Goal: Task Accomplishment & Management: Complete application form

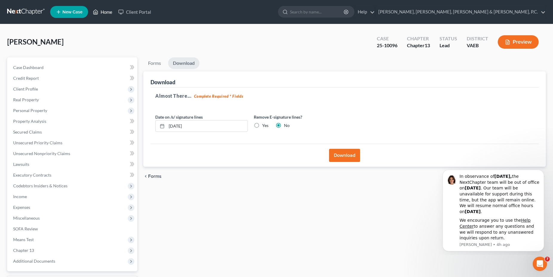
click at [98, 12] on icon at bounding box center [95, 11] width 5 height 7
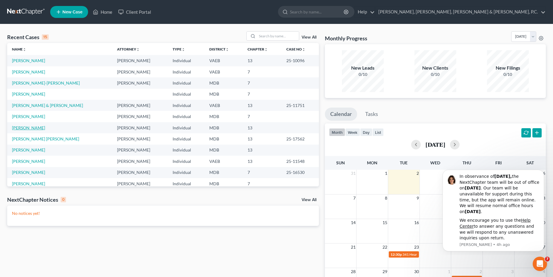
click at [31, 127] on link "[PERSON_NAME]" at bounding box center [28, 127] width 33 height 5
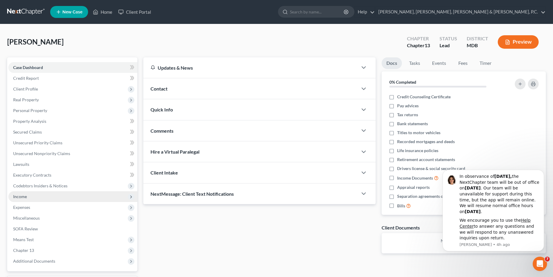
click at [33, 198] on span "Income" at bounding box center [72, 196] width 129 height 11
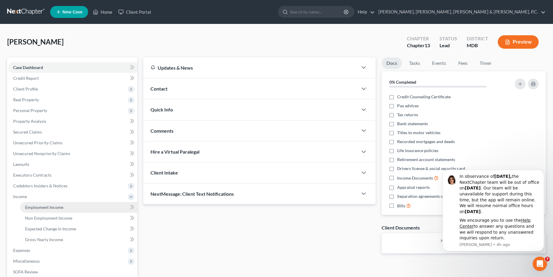
click at [43, 205] on span "Employment Income" at bounding box center [44, 207] width 38 height 5
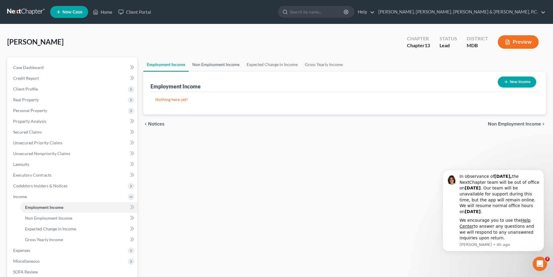
click at [223, 60] on link "Non Employment Income" at bounding box center [216, 64] width 54 height 14
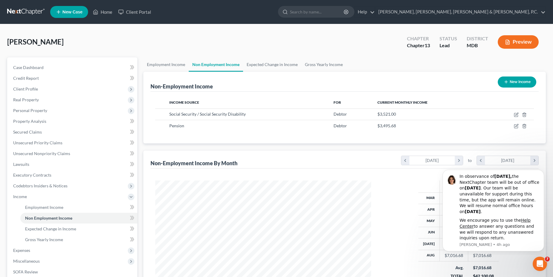
scroll to position [108, 228]
click at [267, 65] on link "Expected Change in Income" at bounding box center [272, 64] width 58 height 14
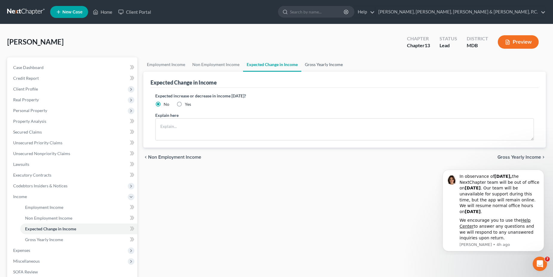
click at [313, 64] on link "Gross Yearly Income" at bounding box center [323, 64] width 45 height 14
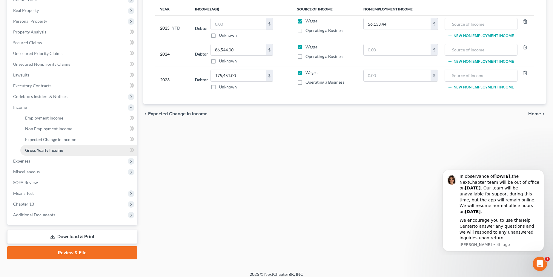
scroll to position [91, 0]
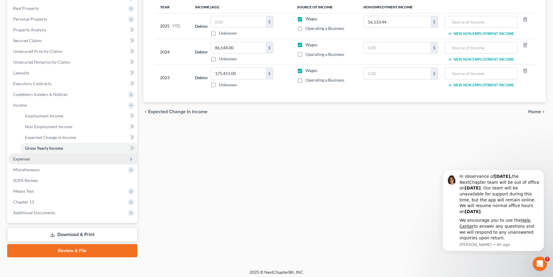
click at [31, 160] on span "Expenses" at bounding box center [72, 159] width 129 height 11
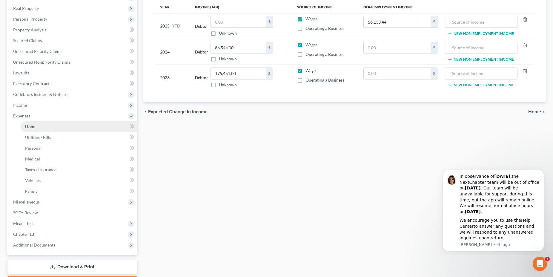
click at [34, 131] on link "Home" at bounding box center [78, 126] width 117 height 11
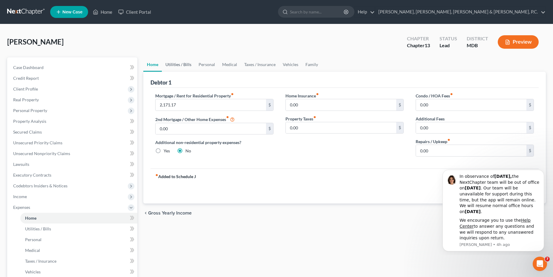
click at [185, 66] on link "Utilities / Bills" at bounding box center [178, 64] width 33 height 14
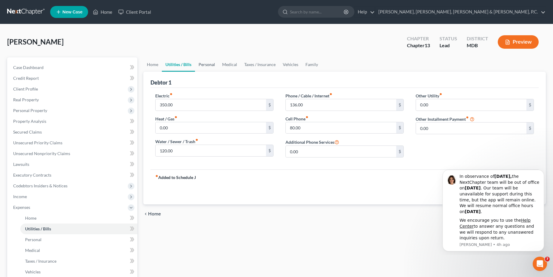
click at [205, 67] on link "Personal" at bounding box center [207, 64] width 24 height 14
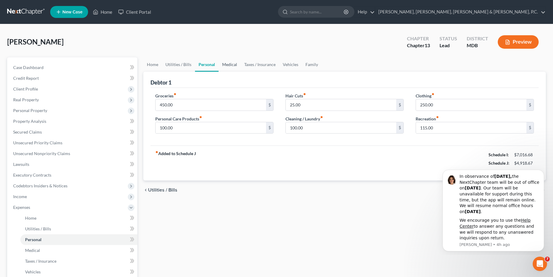
click at [228, 68] on link "Medical" at bounding box center [230, 64] width 22 height 14
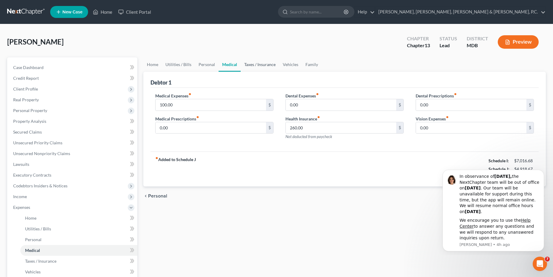
click at [247, 68] on link "Taxes / Insurance" at bounding box center [260, 64] width 39 height 14
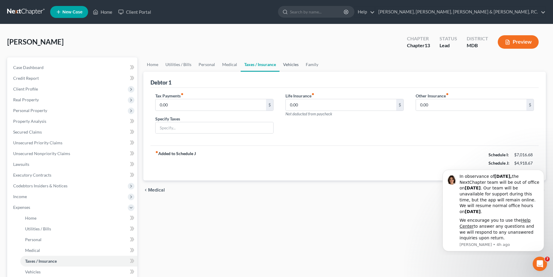
click at [290, 65] on link "Vehicles" at bounding box center [291, 64] width 23 height 14
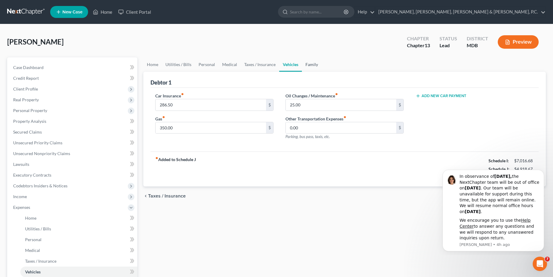
click at [315, 65] on link "Family" at bounding box center [312, 64] width 20 height 14
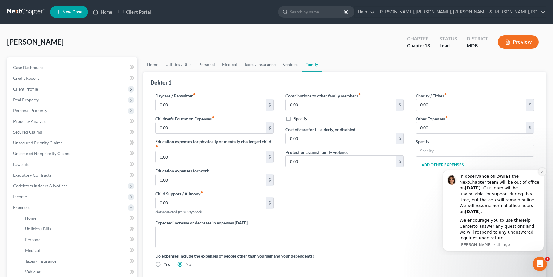
click at [540, 173] on button "Dismiss notification" at bounding box center [542, 172] width 8 height 8
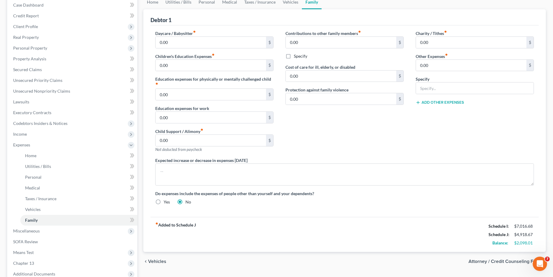
scroll to position [126, 0]
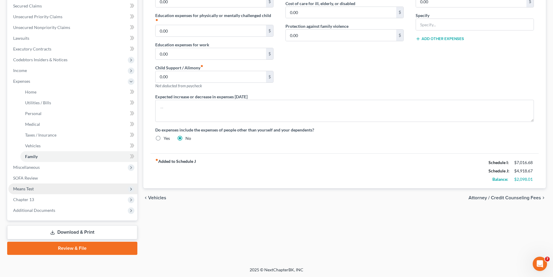
click at [37, 184] on span "Means Test" at bounding box center [72, 188] width 129 height 11
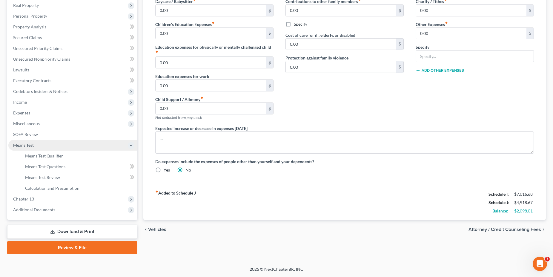
scroll to position [94, 0]
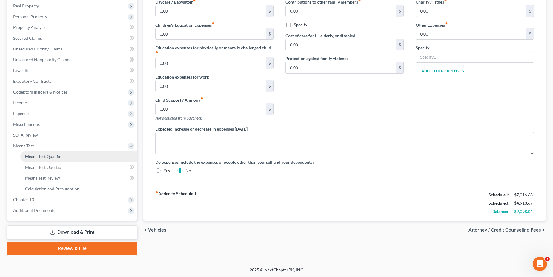
click at [42, 158] on span "Means Test Qualifier" at bounding box center [44, 156] width 38 height 5
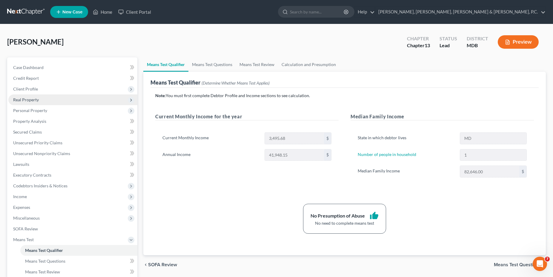
click at [32, 100] on span "Real Property" at bounding box center [26, 99] width 26 height 5
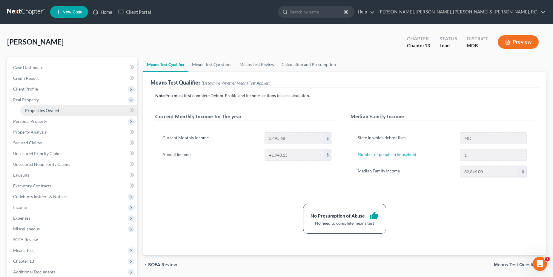
click at [37, 111] on span "Properties Owned" at bounding box center [42, 110] width 34 height 5
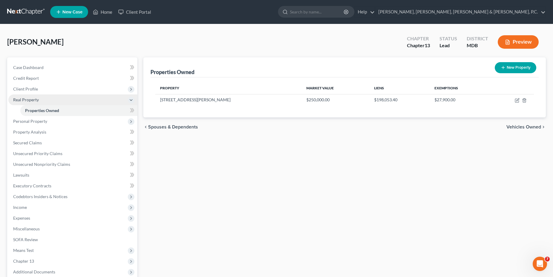
click at [47, 100] on span "Real Property" at bounding box center [72, 99] width 129 height 11
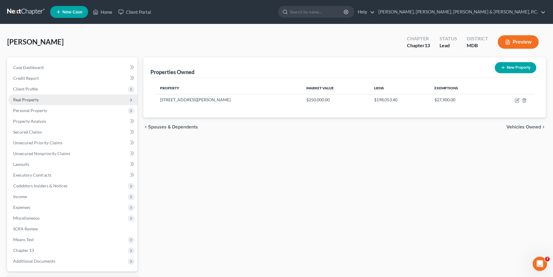
click at [47, 100] on span "Real Property" at bounding box center [72, 99] width 129 height 11
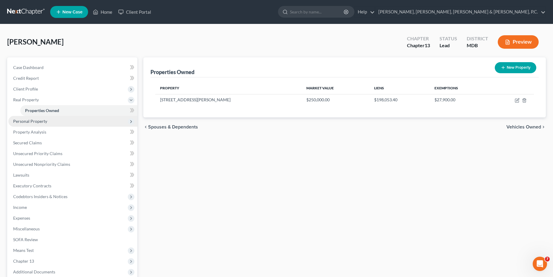
click at [39, 122] on span "Personal Property" at bounding box center [30, 121] width 34 height 5
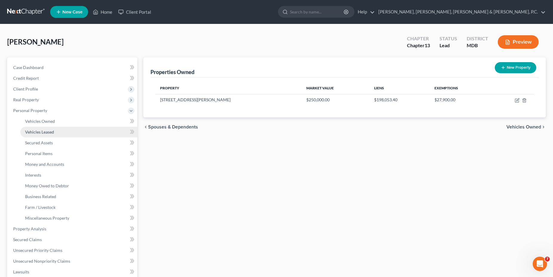
click at [42, 130] on span "Vehicles Leased" at bounding box center [39, 131] width 29 height 5
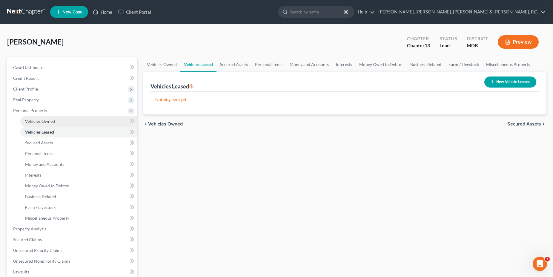
click at [44, 122] on span "Vehicles Owned" at bounding box center [40, 121] width 30 height 5
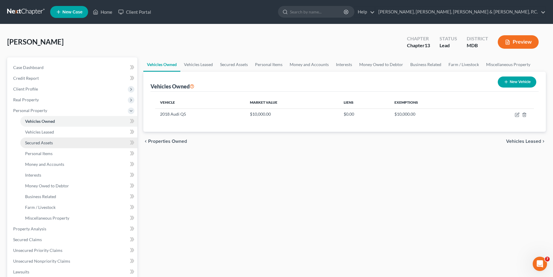
click at [40, 139] on link "Secured Assets" at bounding box center [78, 142] width 117 height 11
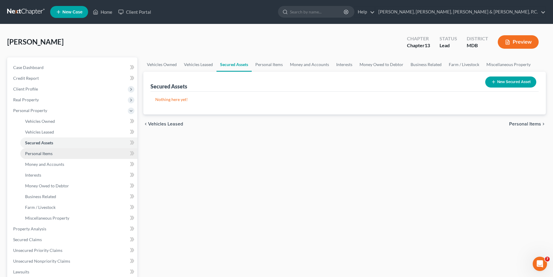
click at [45, 151] on span "Personal Items" at bounding box center [38, 153] width 27 height 5
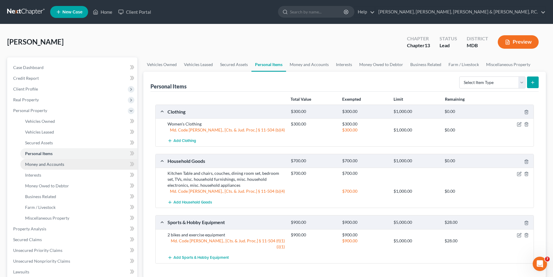
click at [47, 163] on span "Money and Accounts" at bounding box center [44, 164] width 39 height 5
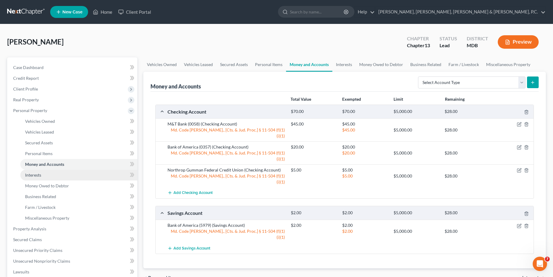
click at [44, 174] on link "Interests" at bounding box center [78, 175] width 117 height 11
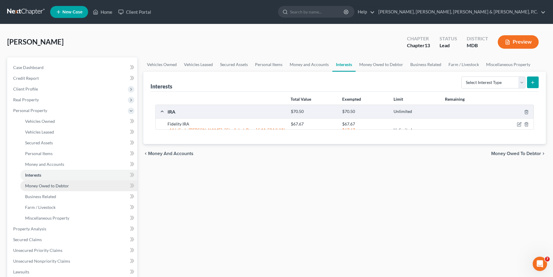
click at [45, 185] on span "Money Owed to Debtor" at bounding box center [47, 185] width 44 height 5
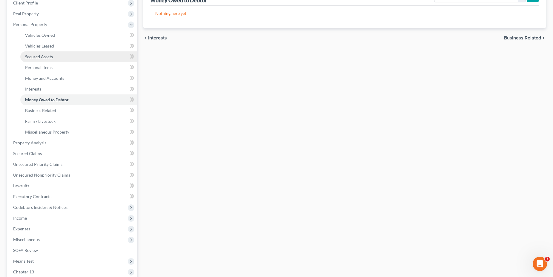
scroll to position [91, 0]
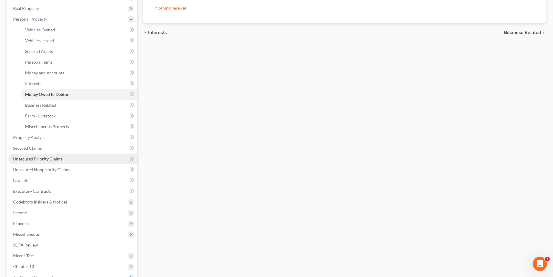
click at [45, 160] on span "Unsecured Priority Claims" at bounding box center [37, 158] width 49 height 5
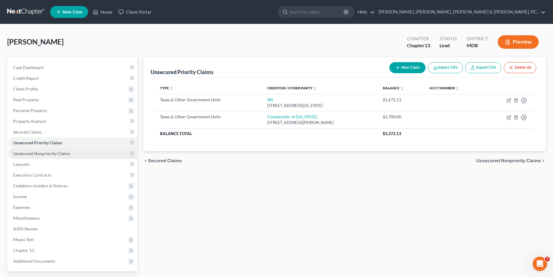
click at [45, 150] on link "Unsecured Nonpriority Claims" at bounding box center [72, 153] width 129 height 11
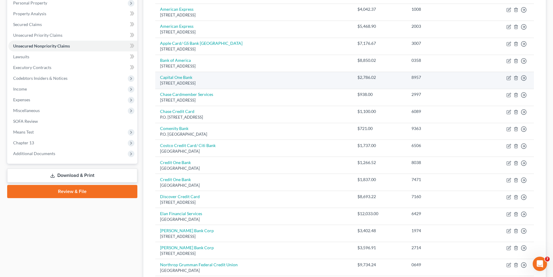
scroll to position [16, 0]
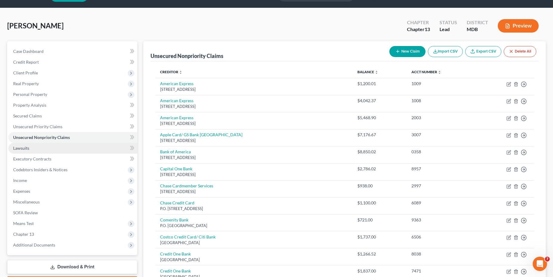
click at [40, 145] on link "Lawsuits" at bounding box center [72, 148] width 129 height 11
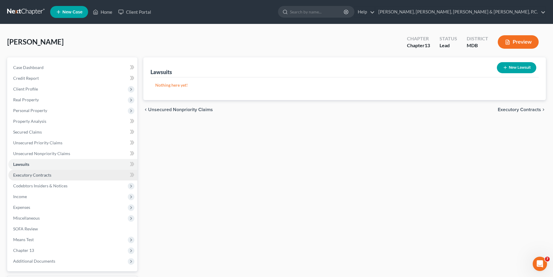
click at [39, 176] on span "Executory Contracts" at bounding box center [32, 174] width 38 height 5
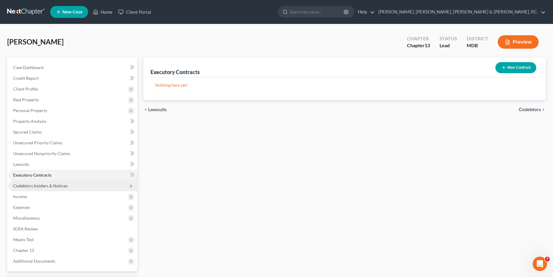
click at [41, 186] on span "Codebtors Insiders & Notices" at bounding box center [40, 185] width 54 height 5
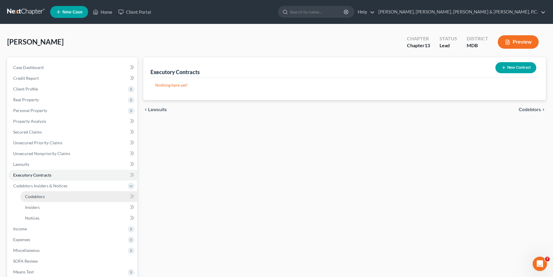
click at [40, 200] on link "Codebtors" at bounding box center [78, 196] width 117 height 11
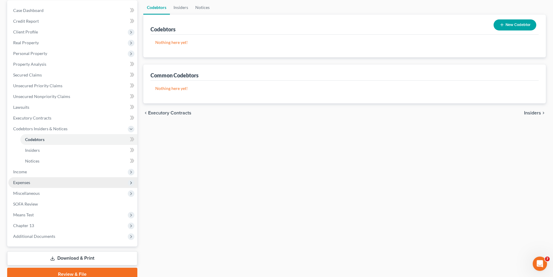
scroll to position [61, 0]
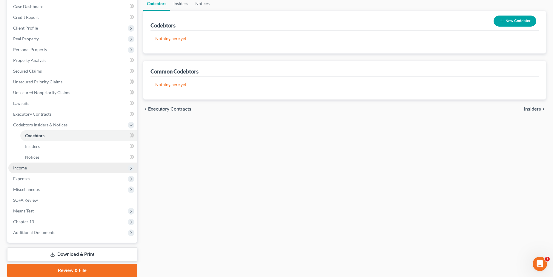
click at [39, 166] on span "Income" at bounding box center [72, 167] width 129 height 11
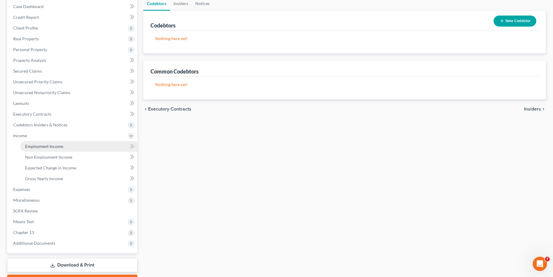
click at [39, 145] on span "Employment Income" at bounding box center [44, 146] width 38 height 5
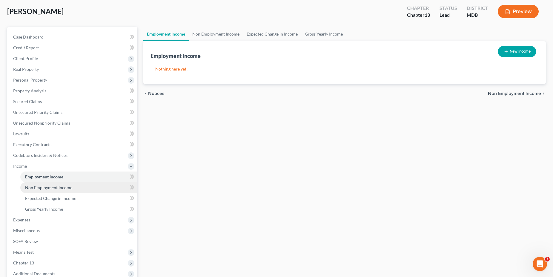
scroll to position [61, 0]
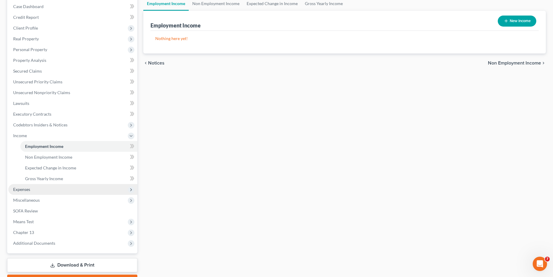
click at [39, 191] on span "Expenses" at bounding box center [72, 189] width 129 height 11
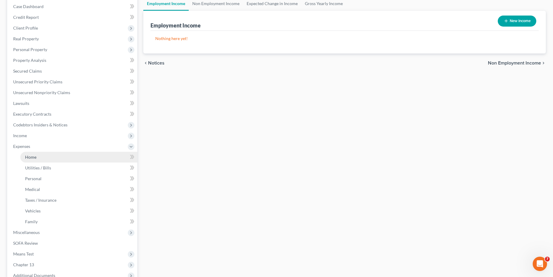
click at [39, 158] on link "Home" at bounding box center [78, 157] width 117 height 11
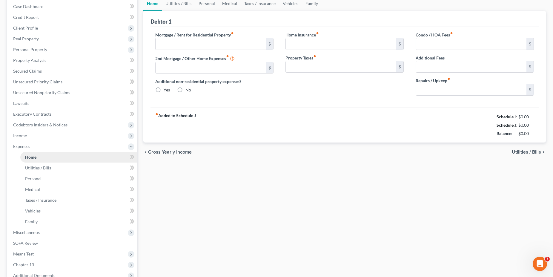
type input "2,171.17"
type input "0.00"
radio input "true"
type input "0.00"
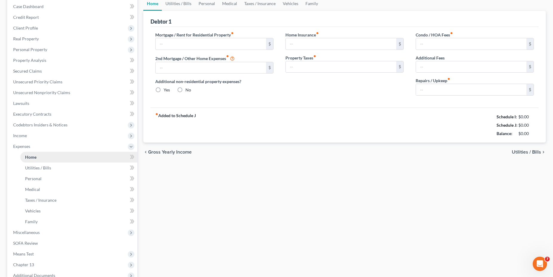
type input "0.00"
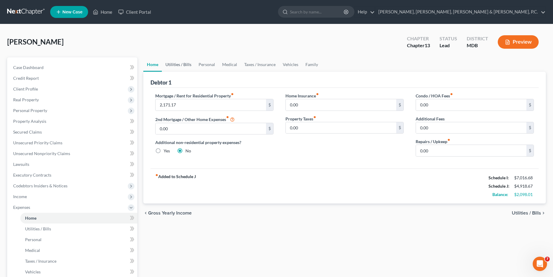
click at [178, 66] on link "Utilities / Bills" at bounding box center [178, 64] width 33 height 14
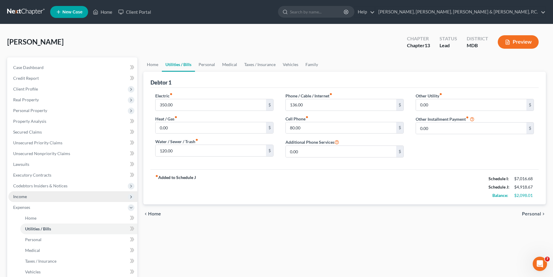
click at [44, 196] on span "Income" at bounding box center [72, 196] width 129 height 11
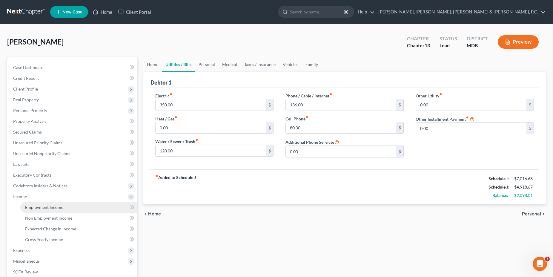
click at [49, 205] on link "Employment Income" at bounding box center [78, 207] width 117 height 11
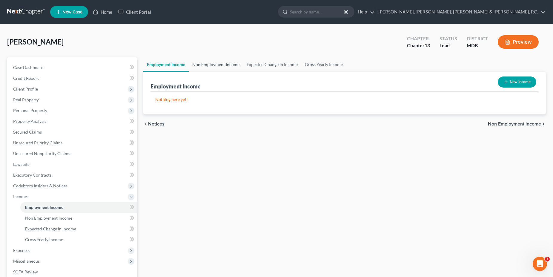
click at [224, 60] on link "Non Employment Income" at bounding box center [216, 64] width 54 height 14
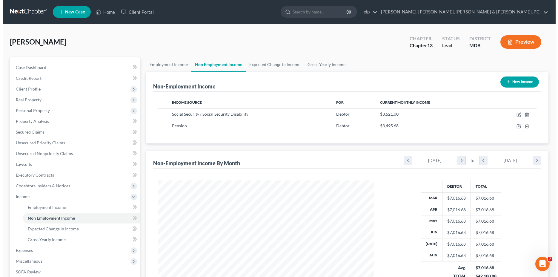
scroll to position [108, 228]
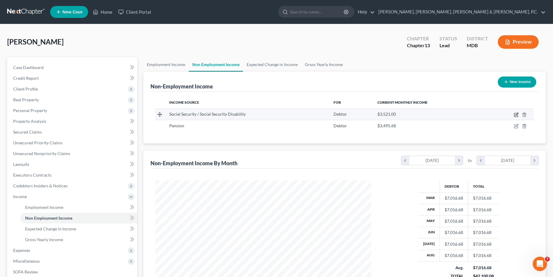
click at [517, 113] on icon "button" at bounding box center [516, 114] width 3 height 3
select select "4"
select select "0"
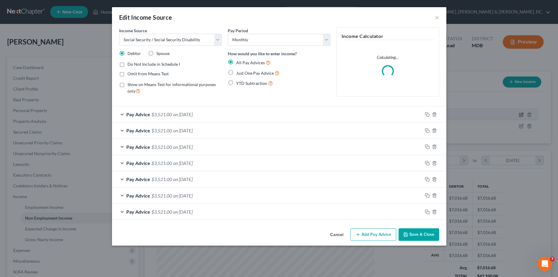
scroll to position [109, 230]
click at [122, 115] on div "Pay Advice $3,521.00 on [DATE]" at bounding box center [267, 114] width 311 height 16
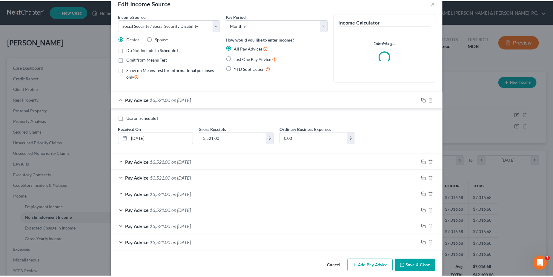
scroll to position [22, 0]
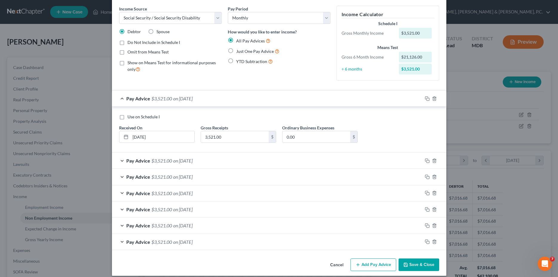
click at [417, 268] on button "Save & Close" at bounding box center [419, 264] width 41 height 13
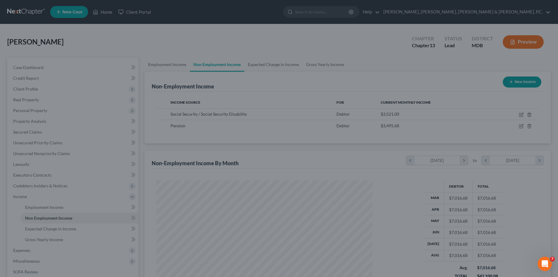
scroll to position [298544, 298424]
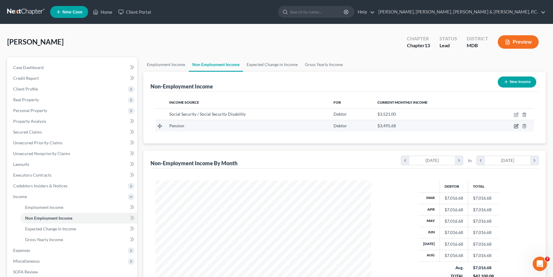
click at [517, 125] on icon "button" at bounding box center [516, 126] width 5 height 5
select select "2"
select select "0"
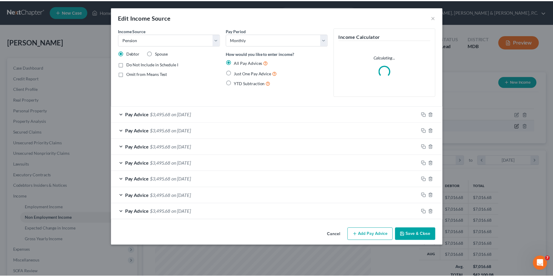
scroll to position [109, 230]
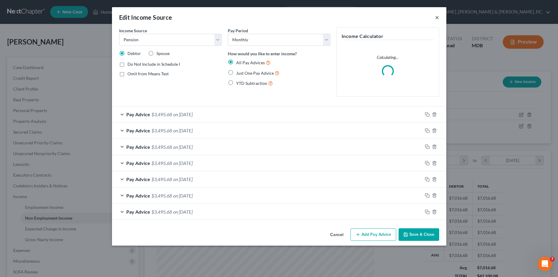
click at [438, 15] on button "×" at bounding box center [437, 17] width 4 height 7
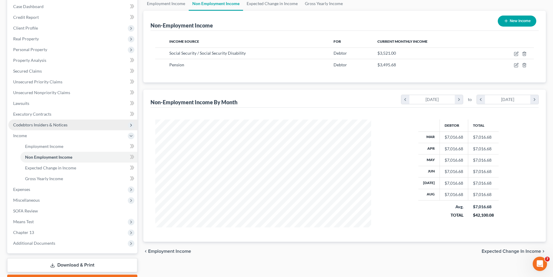
scroll to position [91, 0]
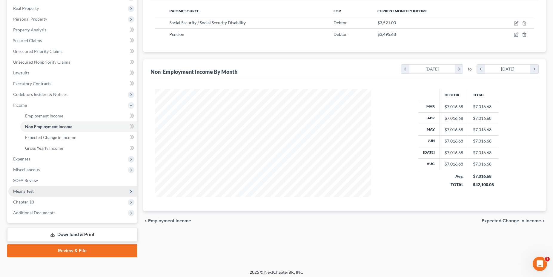
click at [65, 187] on span "Means Test" at bounding box center [72, 191] width 129 height 11
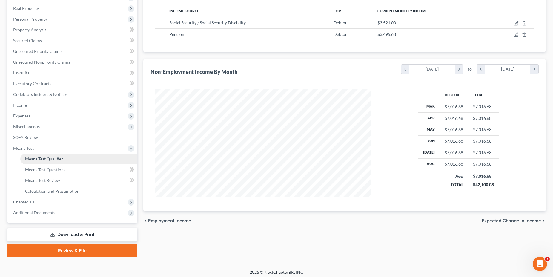
click at [66, 162] on link "Means Test Qualifier" at bounding box center [78, 159] width 117 height 11
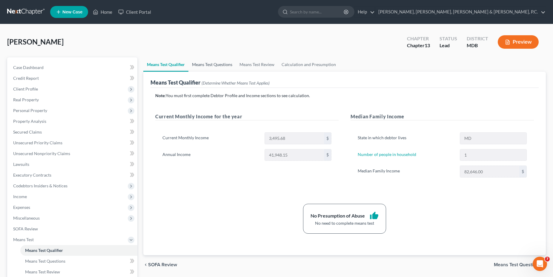
click at [205, 66] on link "Means Test Questions" at bounding box center [211, 64] width 47 height 14
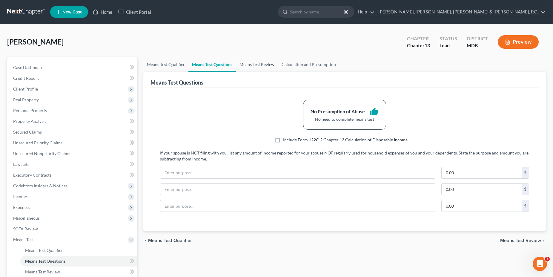
click at [251, 67] on link "Means Test Review" at bounding box center [257, 64] width 42 height 14
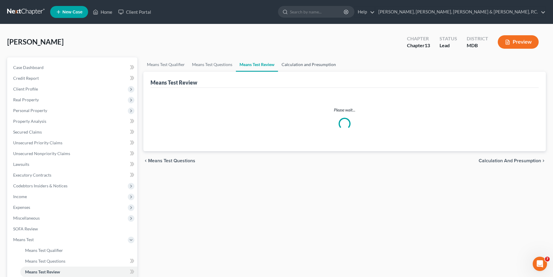
click at [307, 65] on link "Calculation and Presumption" at bounding box center [309, 64] width 62 height 14
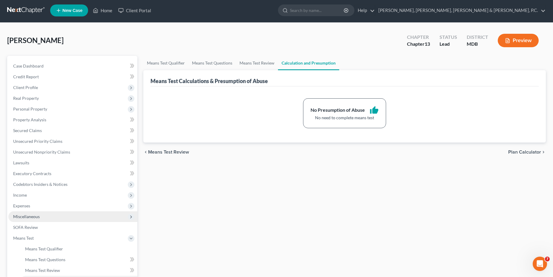
scroll to position [94, 0]
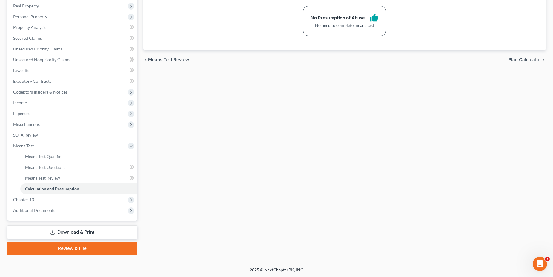
click at [375, 128] on div "Means Test Qualifier Means Test Questions Means Test Review Calculation and Pre…" at bounding box center [344, 109] width 409 height 291
